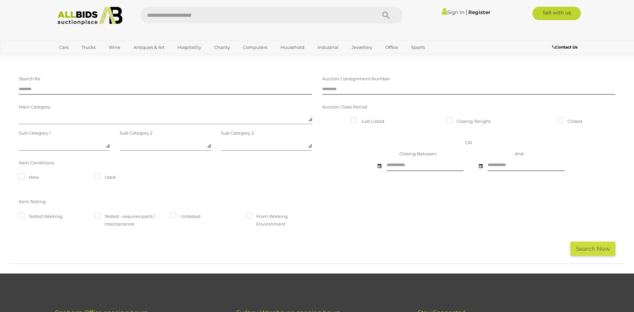
click at [445, 11] on link "Sign In" at bounding box center [453, 12] width 23 height 6
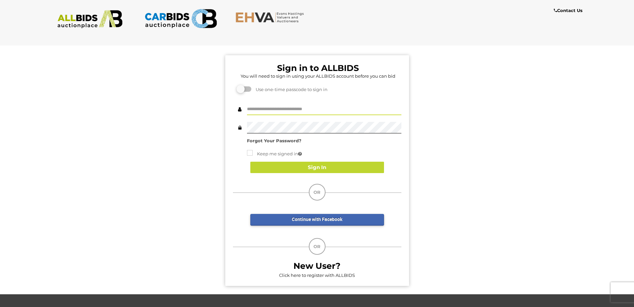
click at [273, 106] on input "text" at bounding box center [324, 109] width 155 height 12
type input "**********"
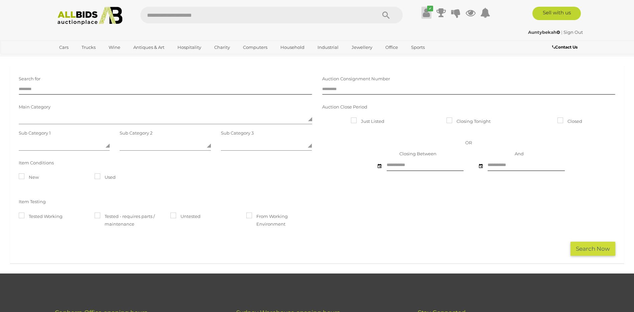
click at [429, 17] on icon at bounding box center [426, 13] width 7 height 12
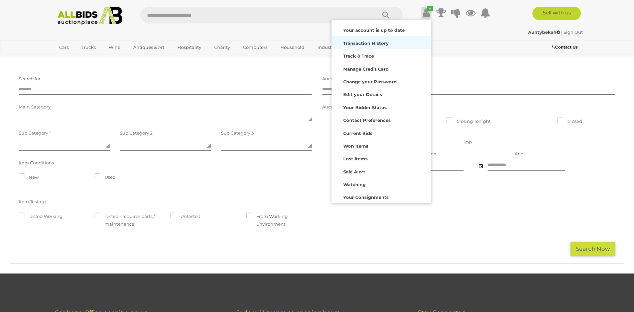
click at [366, 42] on strong "Transaction History" at bounding box center [365, 42] width 45 height 5
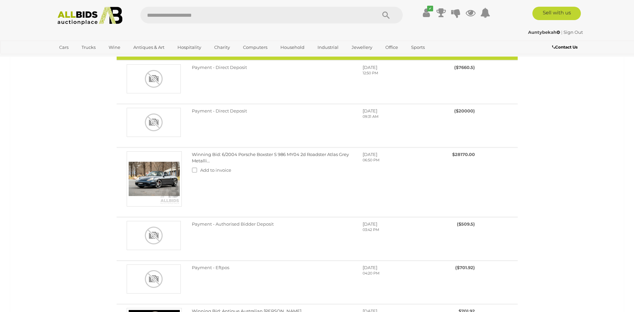
scroll to position [100, 0]
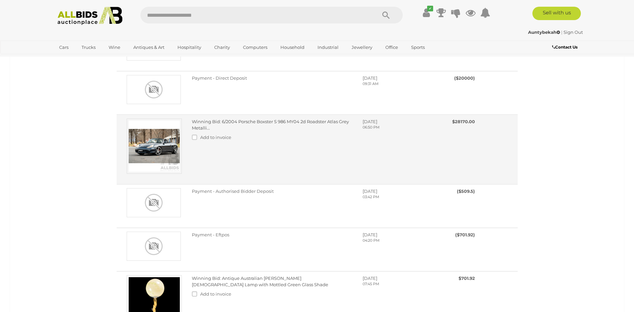
click at [147, 135] on img at bounding box center [154, 145] width 55 height 55
